Goal: Complete application form

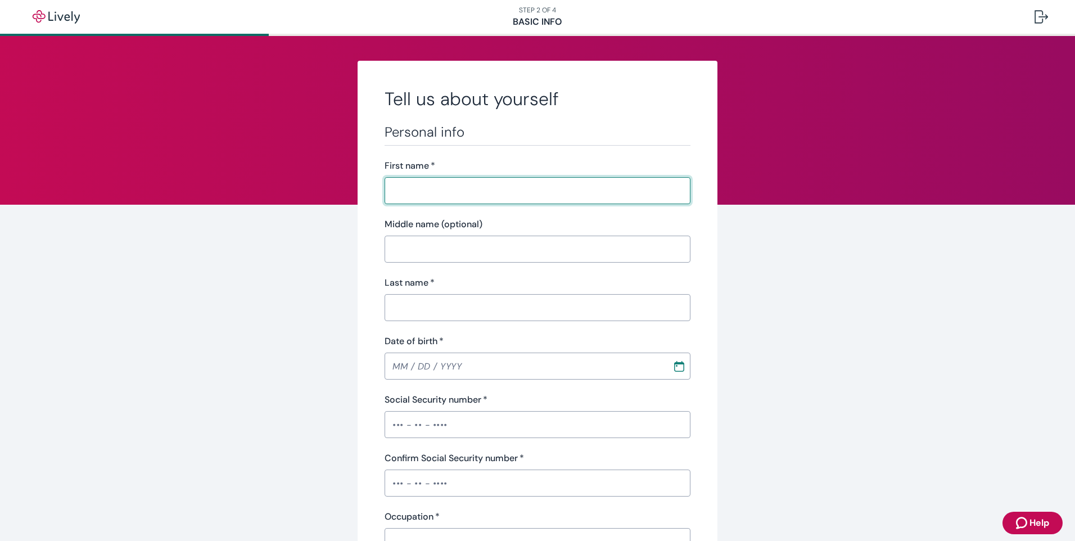
click at [461, 185] on input "First name   *" at bounding box center [537, 190] width 306 height 22
type input "[PERSON_NAME]"
type input "[PHONE_NUMBER]"
type input "[STREET_ADDRESS]"
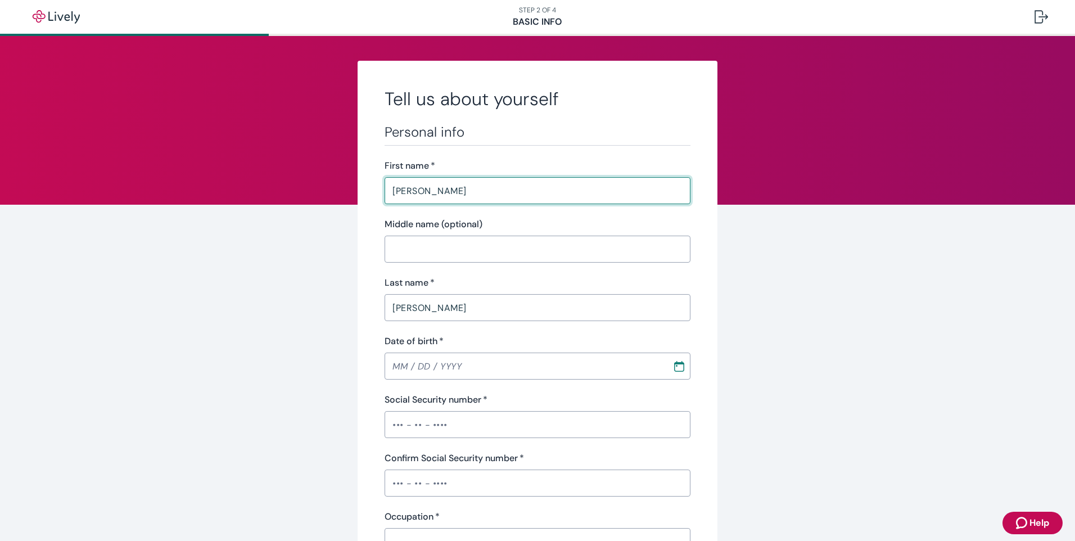
type input "Lakewood"
type input "[US_STATE]"
type input "98499"
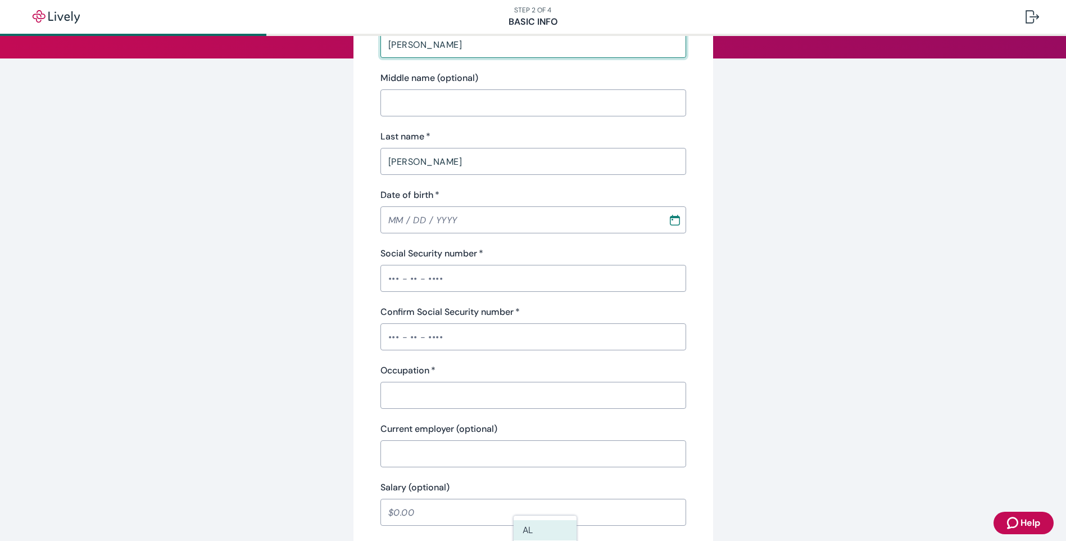
scroll to position [169, 0]
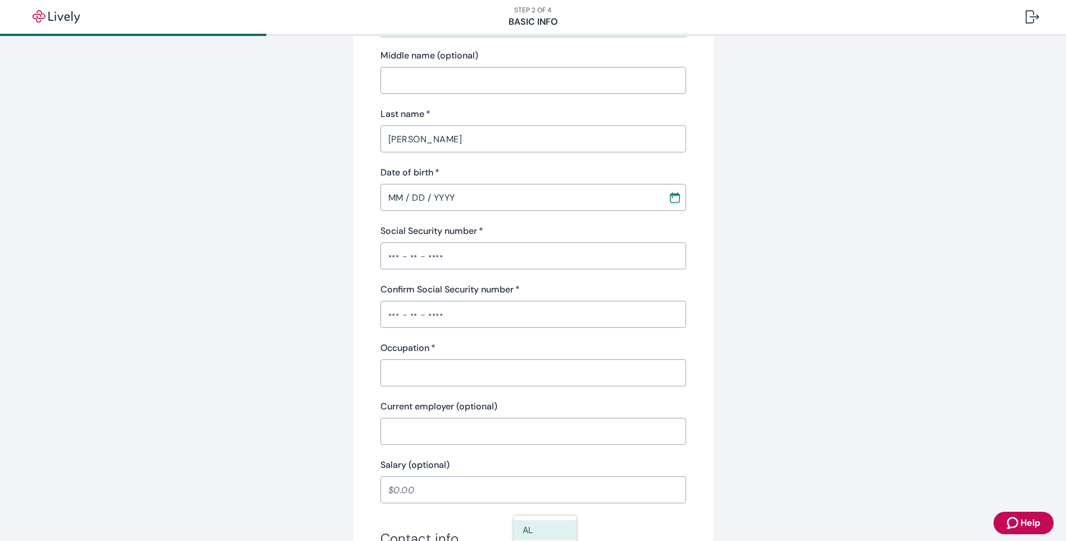
click at [433, 203] on input "MM / DD / YYYY" at bounding box center [521, 197] width 280 height 22
type input "[DATE]"
drag, startPoint x: 397, startPoint y: 255, endPoint x: 402, endPoint y: 268, distance: 13.6
click at [401, 261] on input "Social Security number   *" at bounding box center [534, 255] width 306 height 22
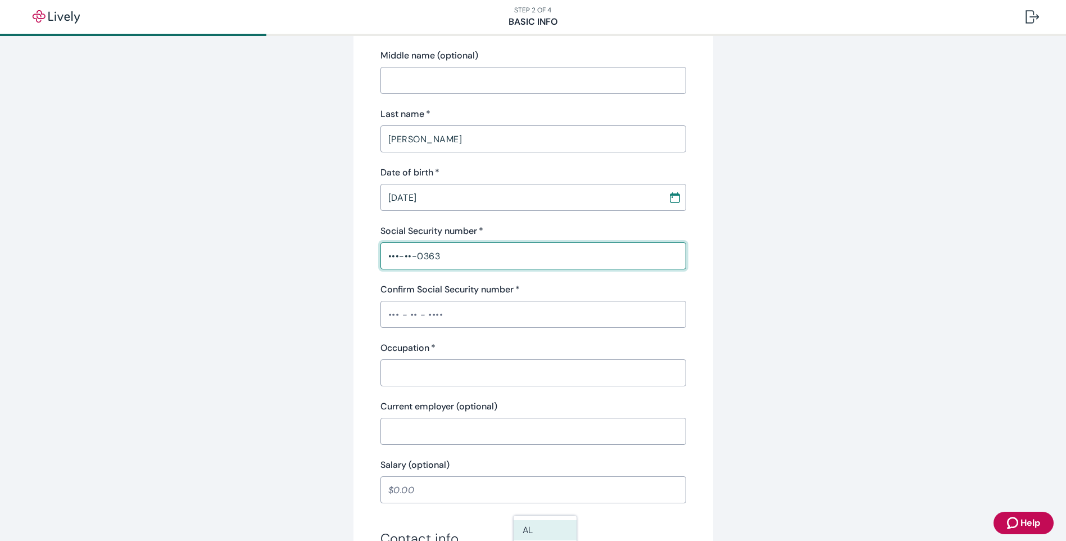
type input "•••-••-0363"
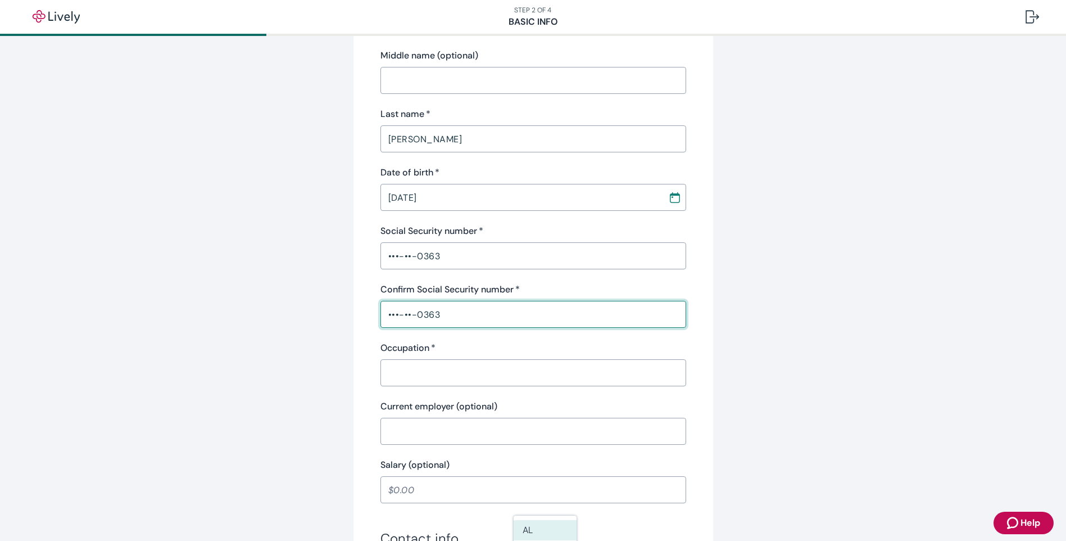
type input "•••-••-0363"
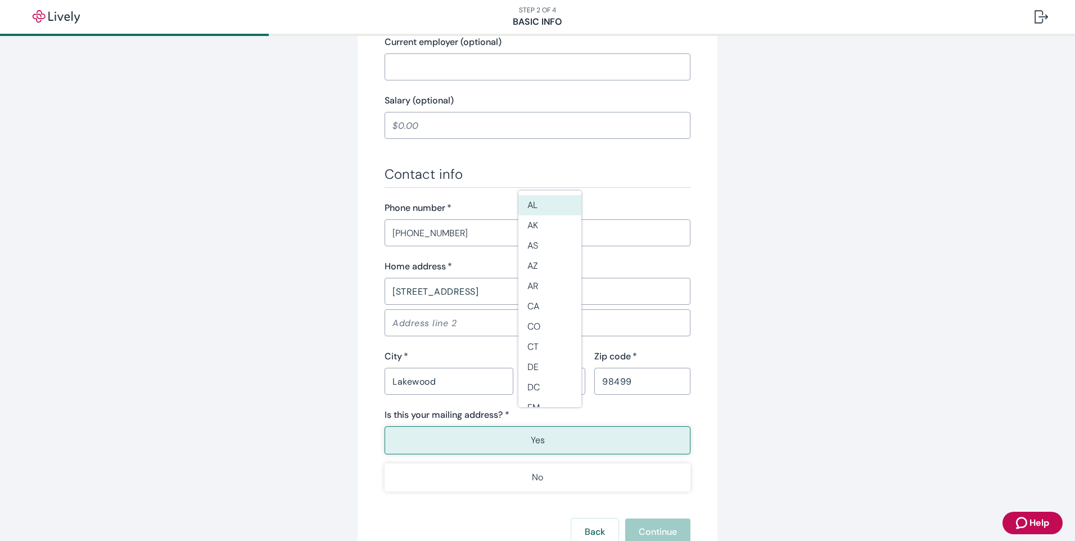
scroll to position [562, 0]
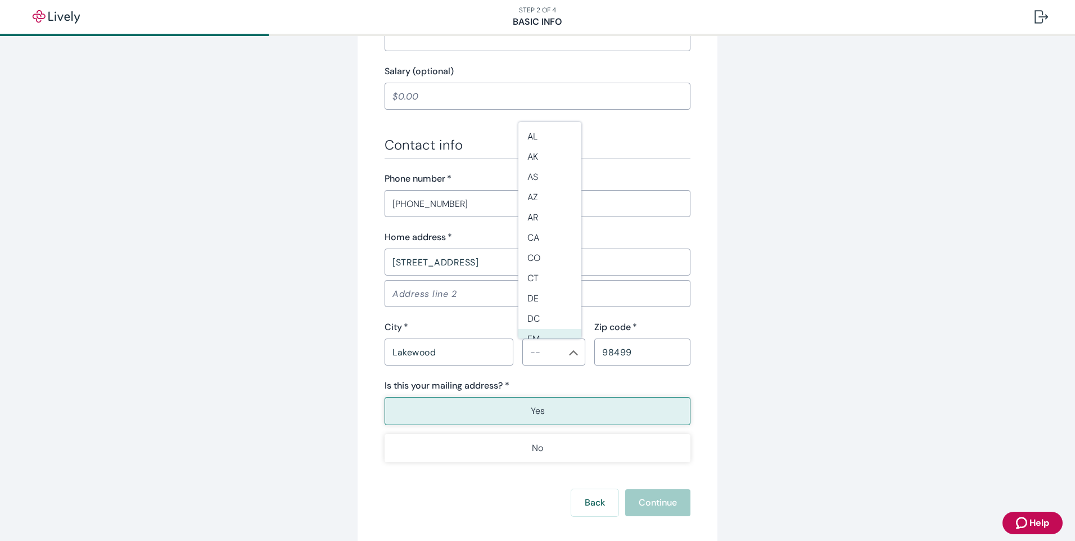
type input "Manager"
click at [749, 337] on div "Tell us about yourself Personal info First name   * [PERSON_NAME] ​ Middle name…" at bounding box center [538, 23] width 540 height 1049
click at [585, 329] on div "Zip code   * 98499 ​" at bounding box center [637, 342] width 105 height 45
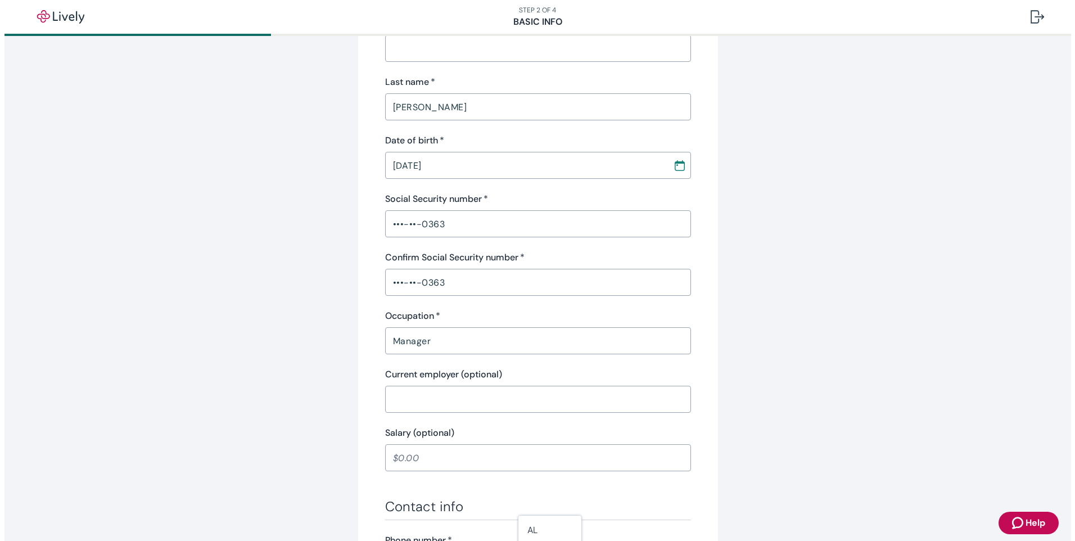
scroll to position [393, 0]
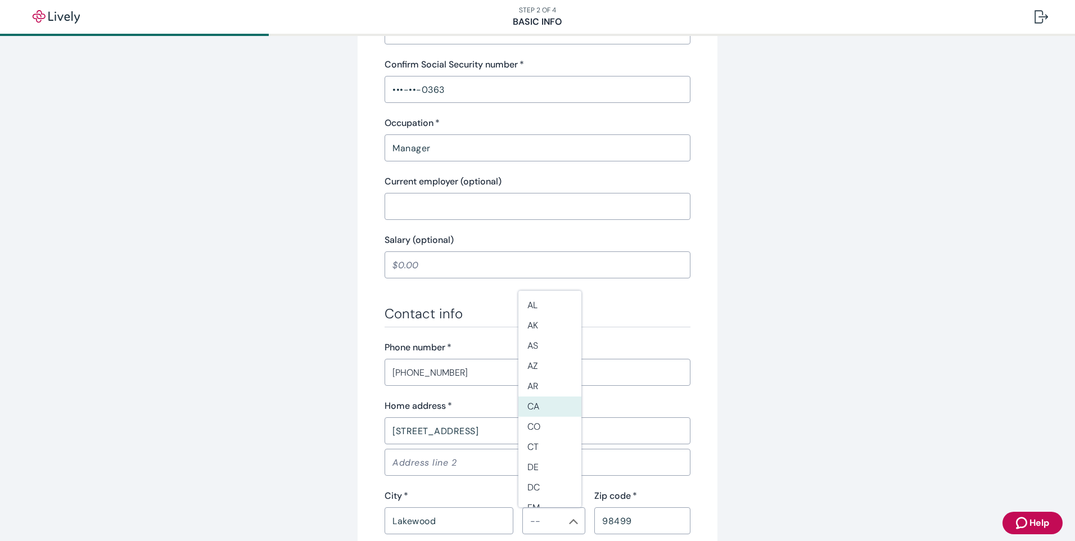
click at [544, 400] on li "CA" at bounding box center [549, 406] width 63 height 20
drag, startPoint x: 547, startPoint y: 527, endPoint x: 552, endPoint y: 515, distance: 13.4
click at [548, 524] on input "CA" at bounding box center [545, 521] width 38 height 16
click at [534, 488] on li "WA" at bounding box center [549, 492] width 63 height 20
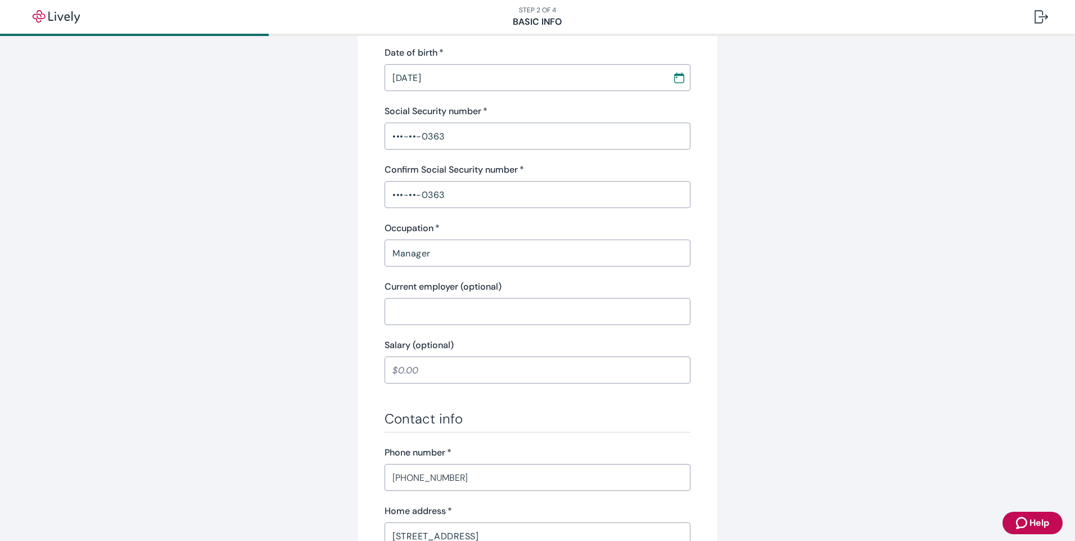
scroll to position [342, 0]
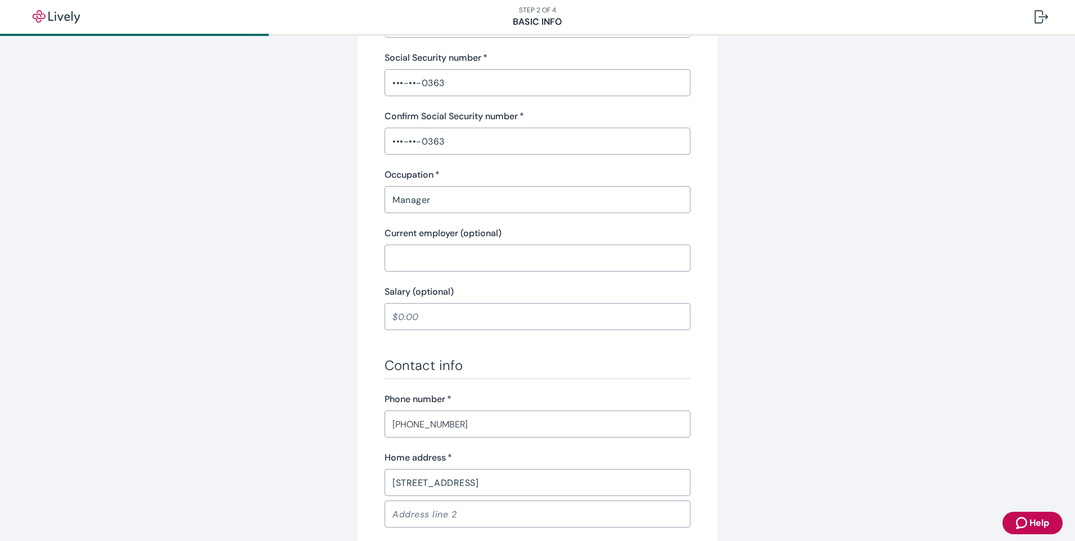
type input "WA"
drag, startPoint x: 457, startPoint y: 422, endPoint x: 291, endPoint y: 422, distance: 165.8
click at [295, 423] on div "Tell us about yourself Personal info First name   * [PERSON_NAME] ​ Middle name…" at bounding box center [538, 243] width 540 height 1049
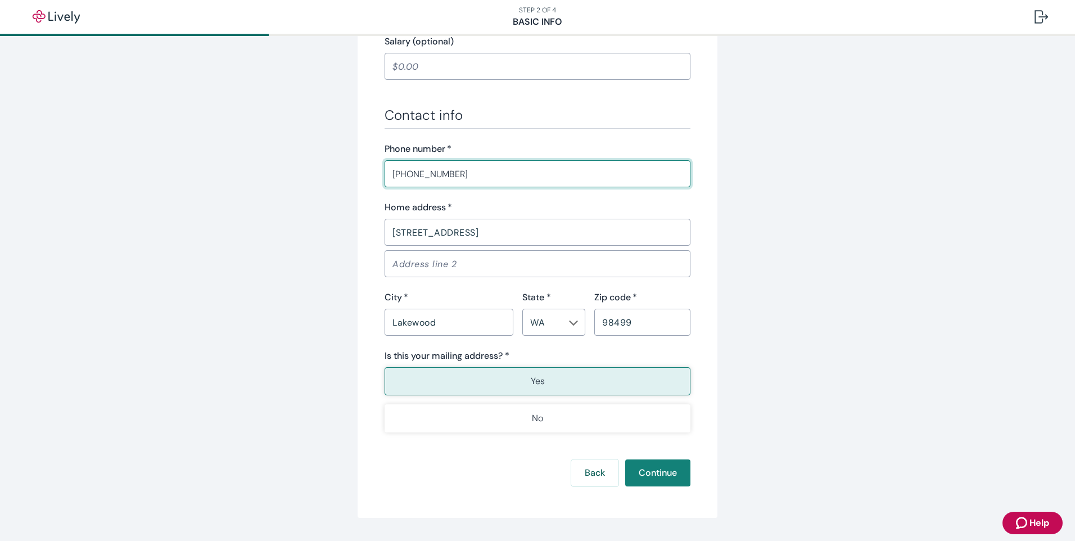
scroll to position [623, 0]
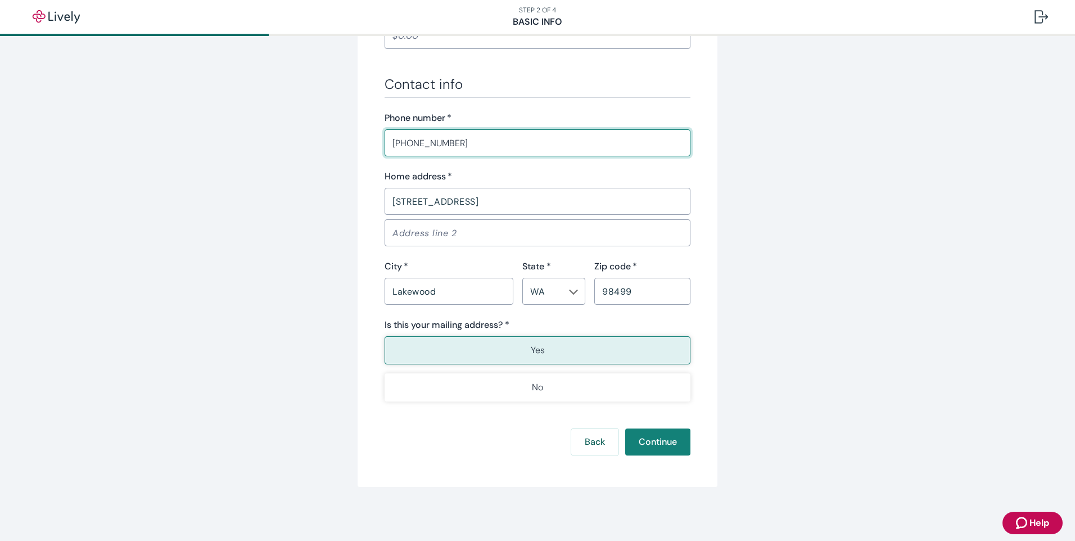
type input "[PHONE_NUMBER]"
click at [517, 355] on button "Yes" at bounding box center [537, 350] width 306 height 28
click at [636, 438] on button "Continue" at bounding box center [657, 441] width 65 height 27
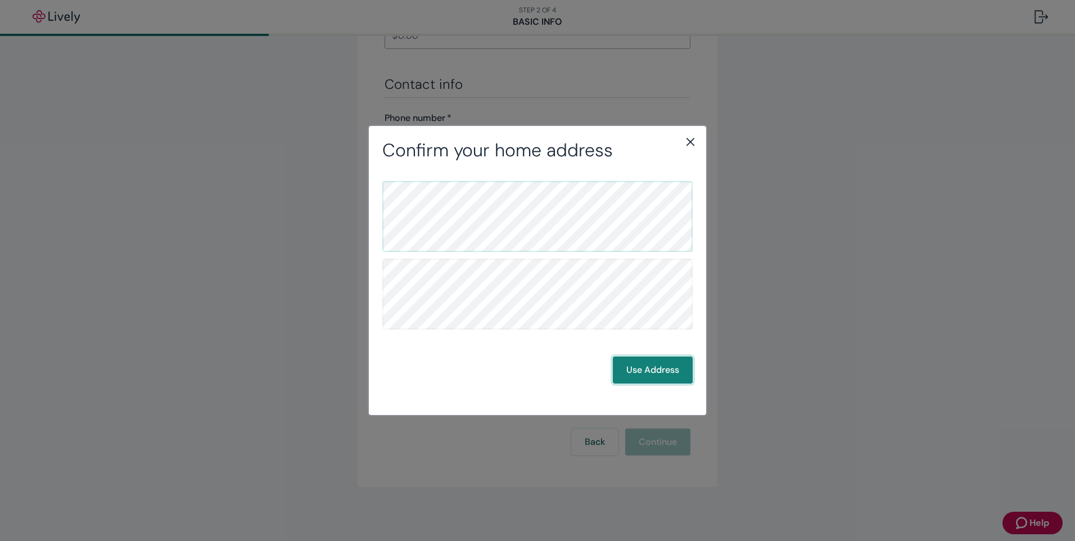
click at [673, 377] on button "Use Address" at bounding box center [653, 369] width 80 height 27
click at [658, 368] on button "Use Address" at bounding box center [653, 369] width 80 height 27
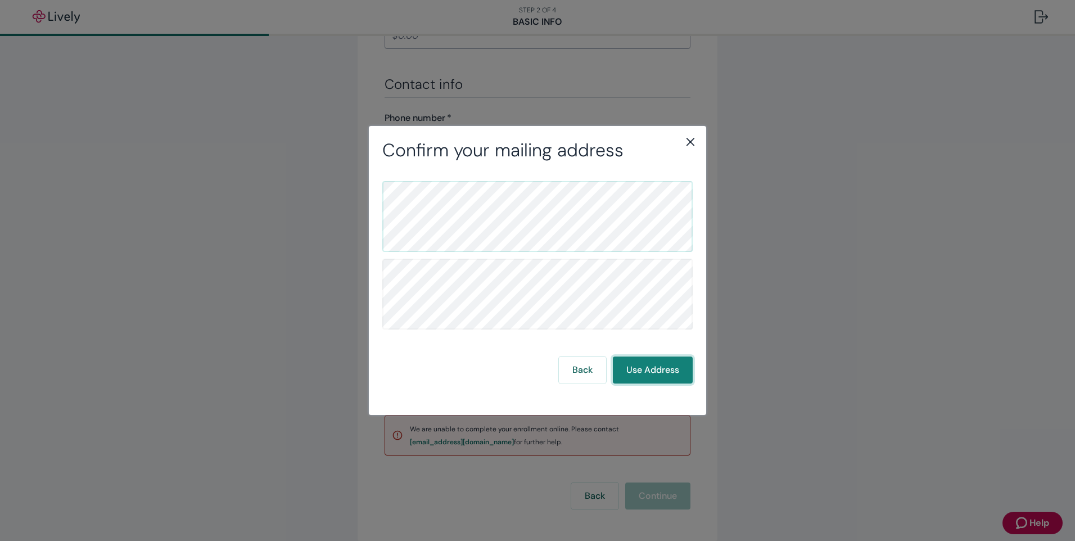
click at [661, 364] on button "Use Address" at bounding box center [653, 369] width 80 height 27
click at [667, 371] on button "Use Address" at bounding box center [653, 369] width 80 height 27
click at [690, 147] on icon "close" at bounding box center [689, 141] width 13 height 13
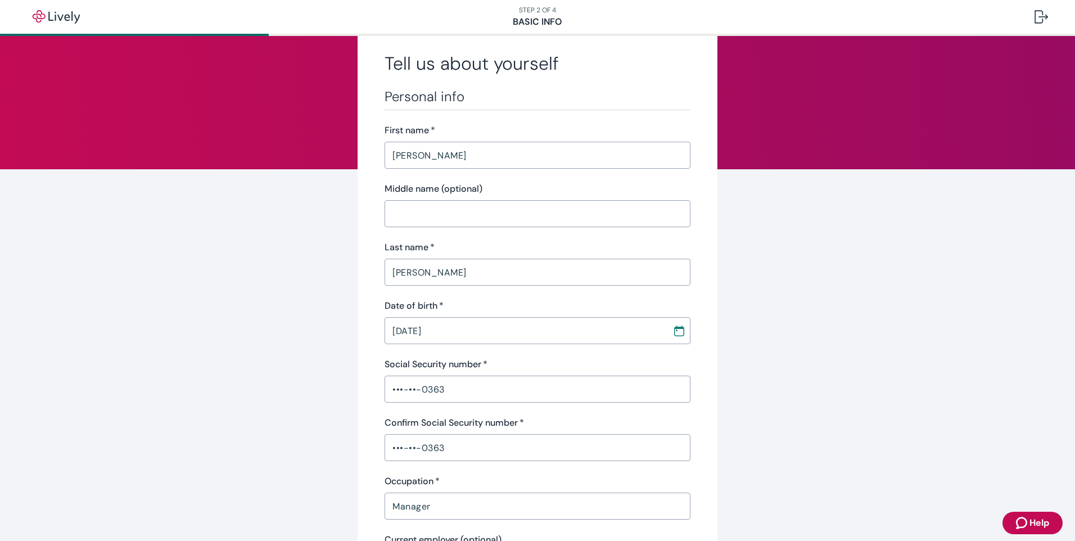
scroll to position [0, 0]
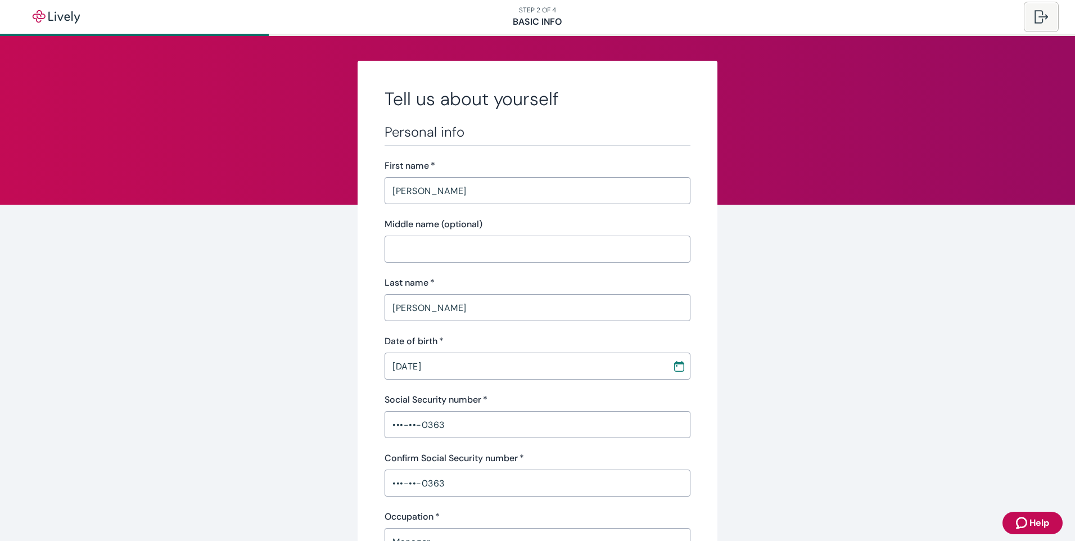
click at [1043, 17] on div at bounding box center [1040, 16] width 13 height 13
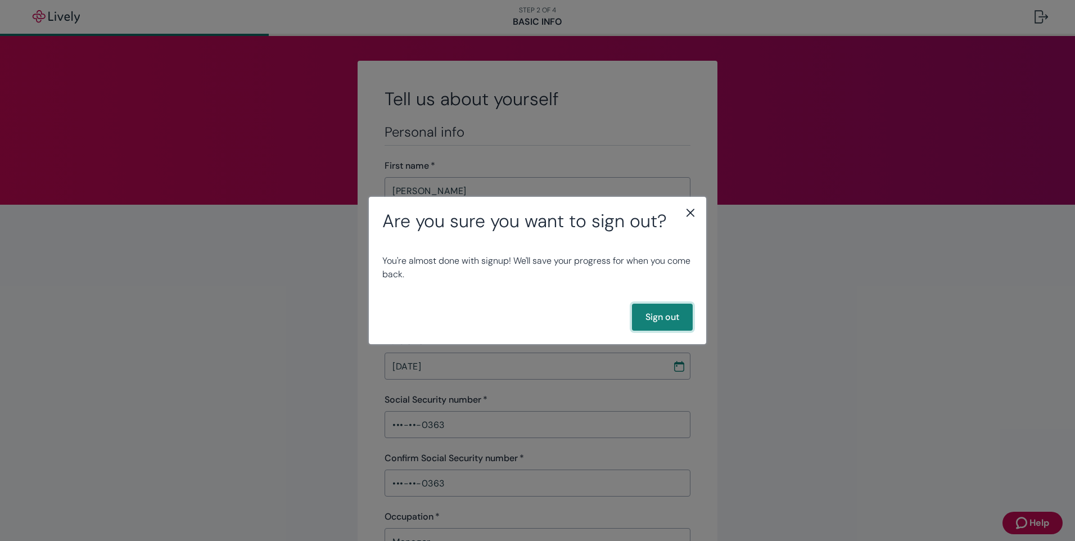
click at [651, 318] on button "Sign out" at bounding box center [662, 317] width 61 height 27
